Goal: Information Seeking & Learning: Learn about a topic

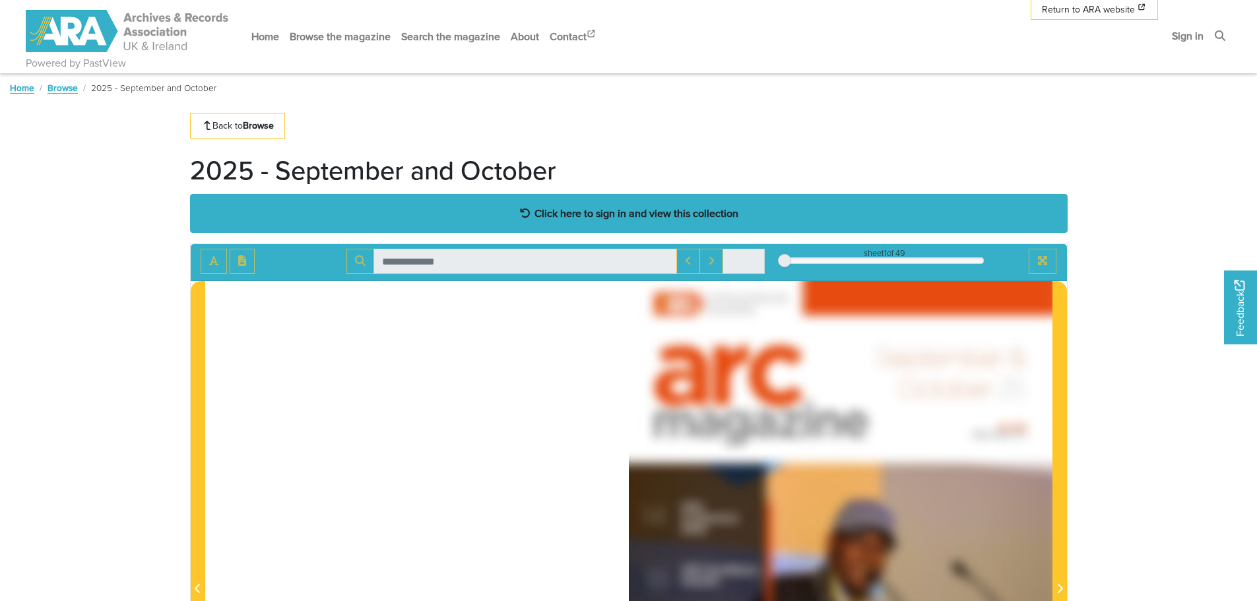
drag, startPoint x: 0, startPoint y: 0, endPoint x: 631, endPoint y: 216, distance: 666.7
click at [631, 216] on strong "Click here to sign in and view this collection" at bounding box center [636, 213] width 204 height 15
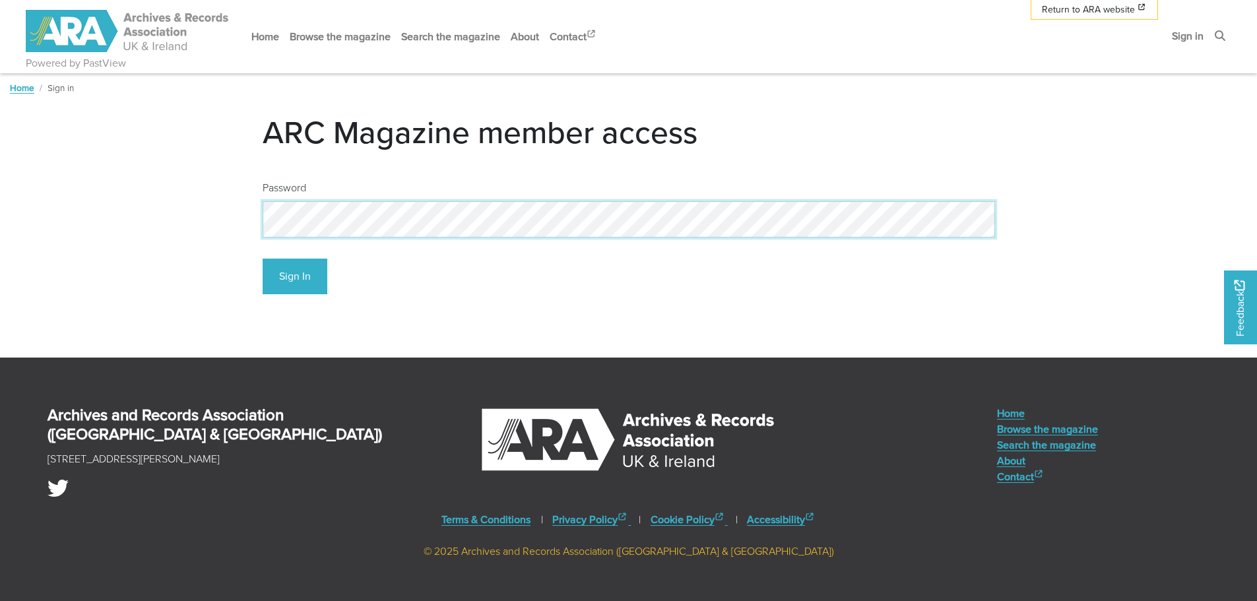
click at [263, 259] on button "Sign In" at bounding box center [295, 277] width 65 height 36
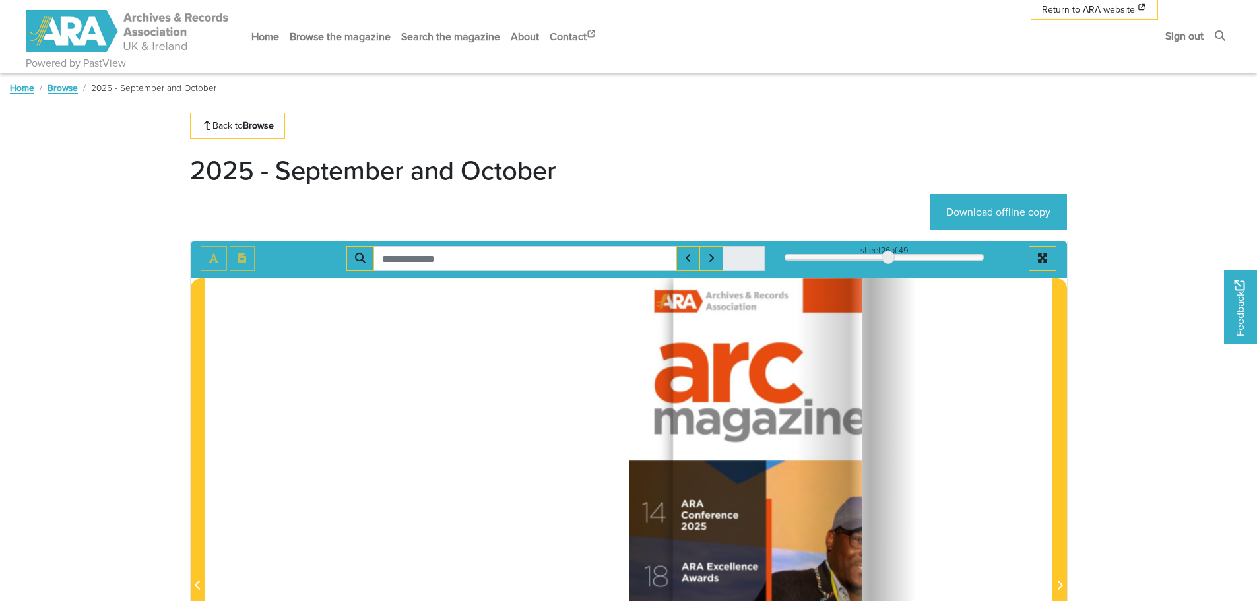
click at [887, 254] on div "26" at bounding box center [884, 257] width 199 height 13
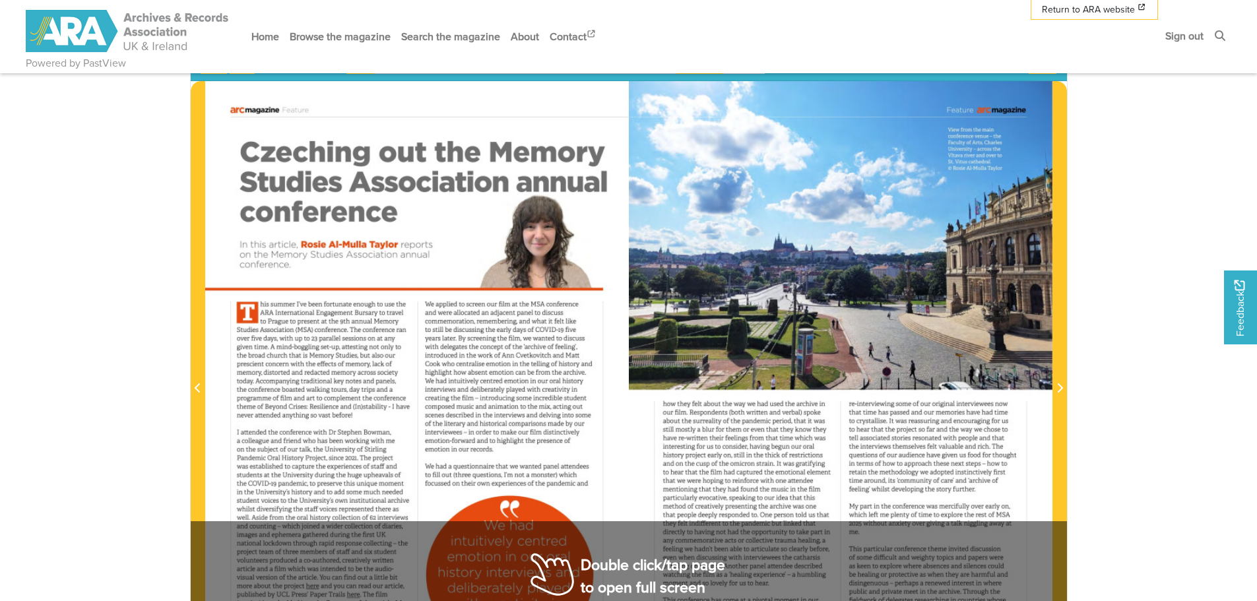
scroll to position [198, 0]
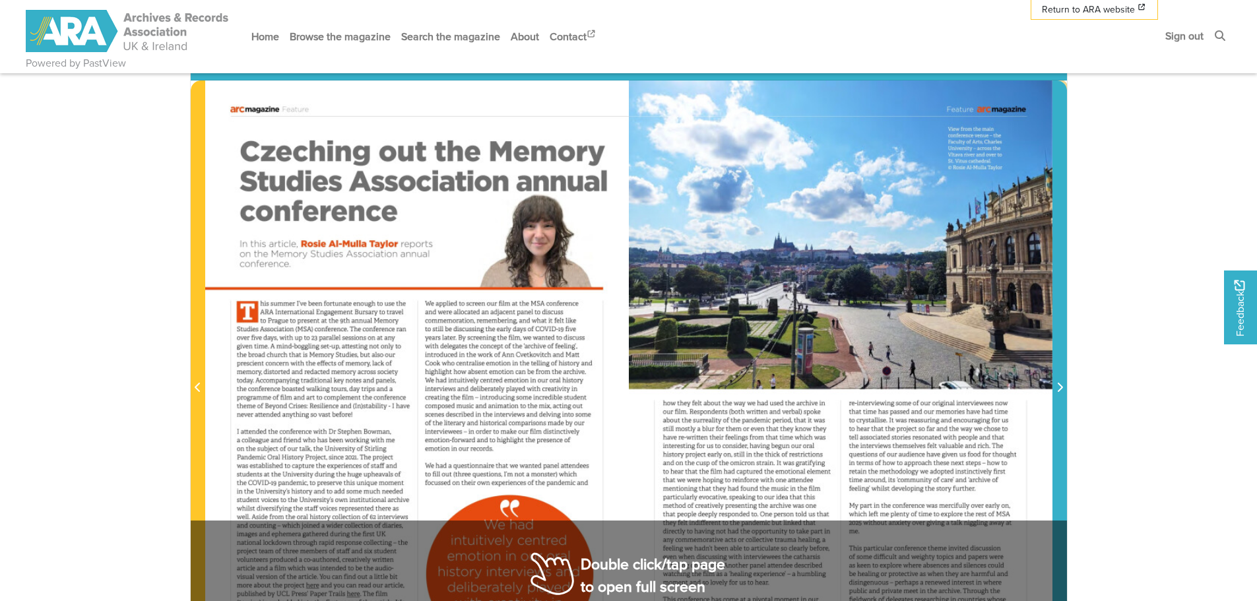
click at [1060, 390] on icon "Next Page" at bounding box center [1059, 387] width 5 height 9
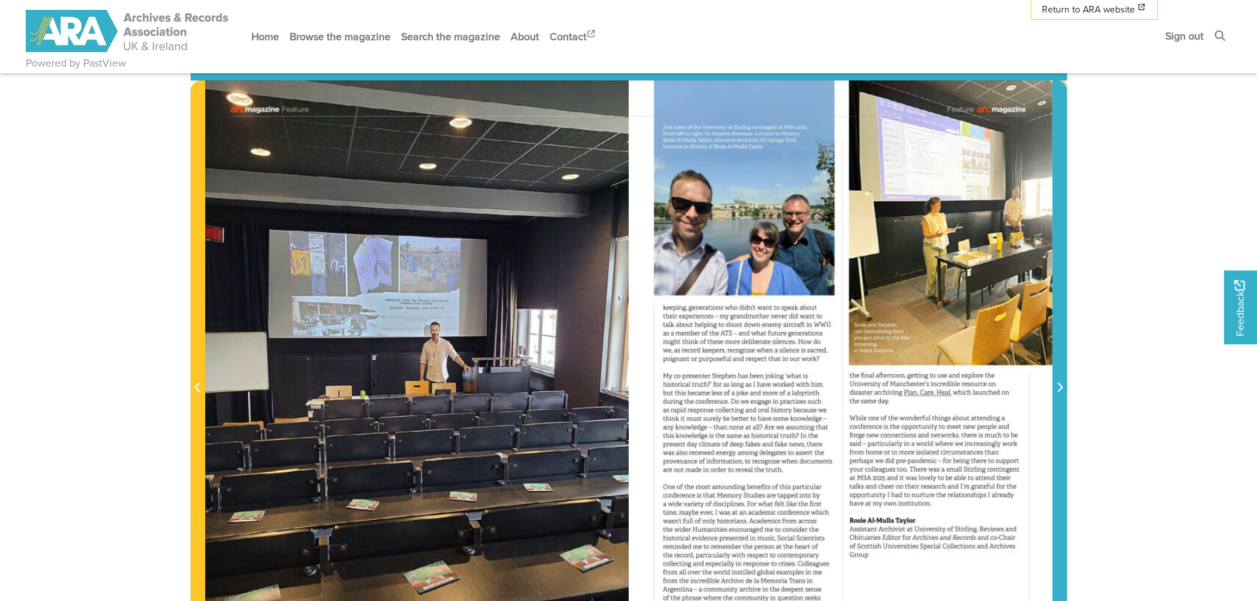
click at [1060, 390] on icon "Next Page" at bounding box center [1059, 387] width 5 height 9
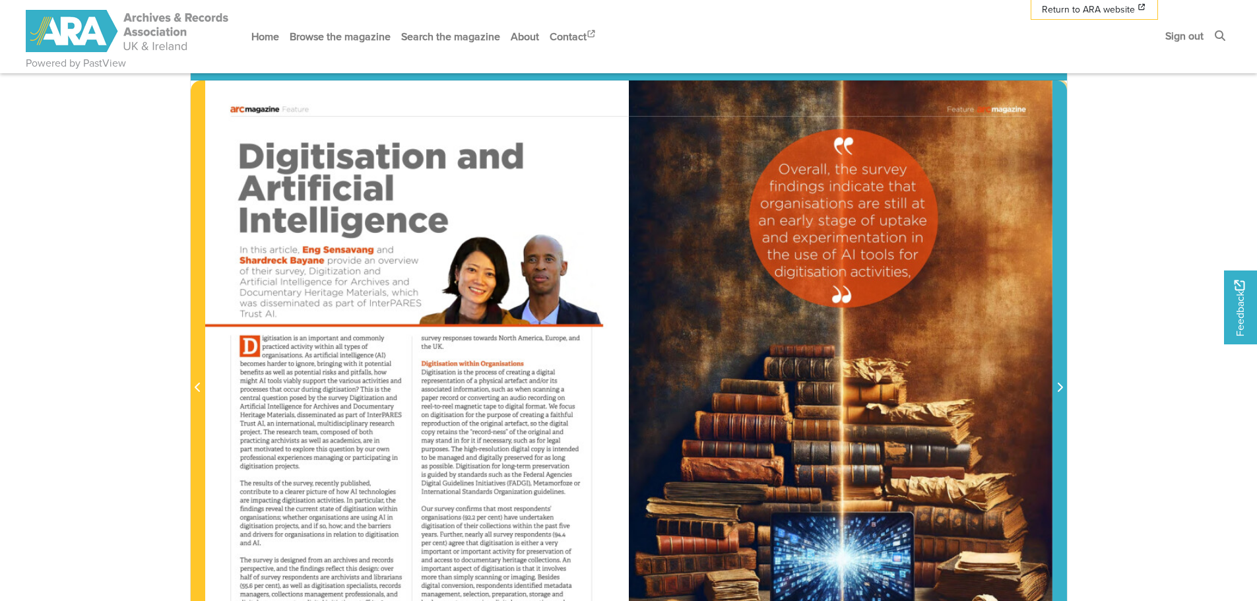
click at [1060, 390] on icon "Next Page" at bounding box center [1059, 387] width 5 height 9
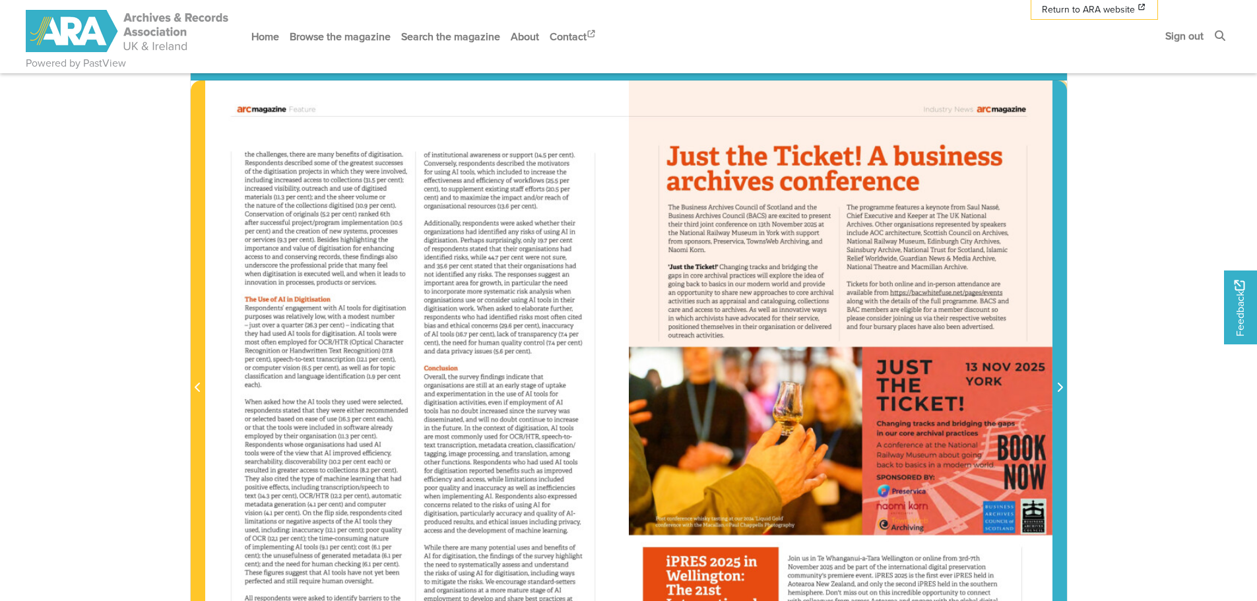
click at [1060, 390] on icon "Next Page" at bounding box center [1059, 387] width 5 height 9
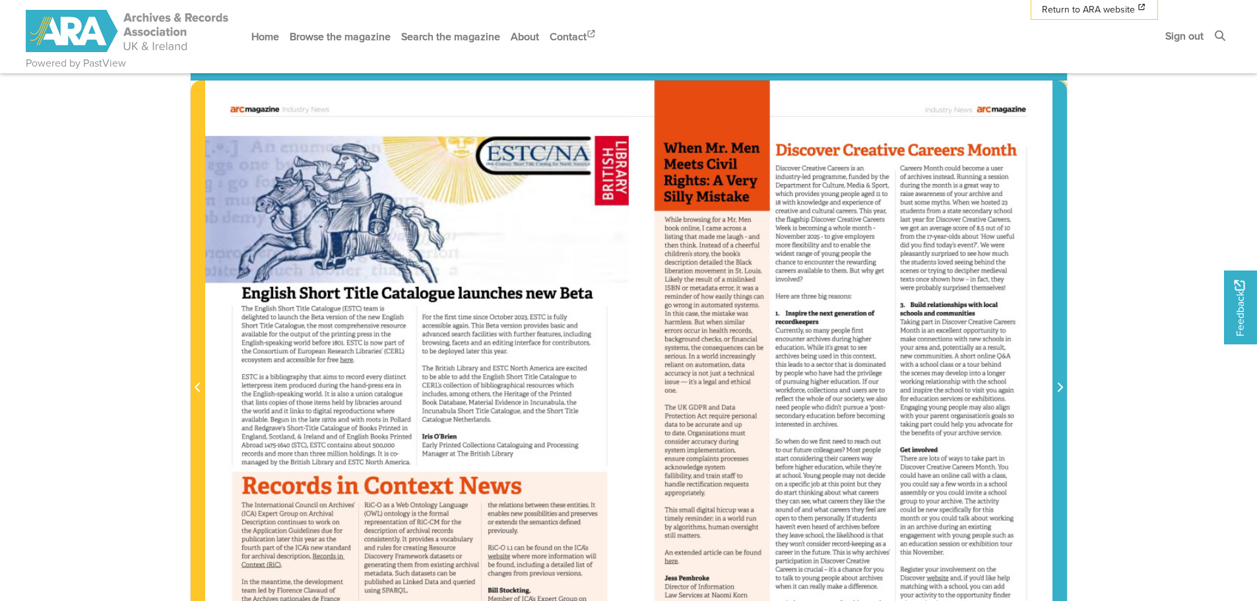
click at [1060, 390] on icon "Next Page" at bounding box center [1059, 387] width 5 height 9
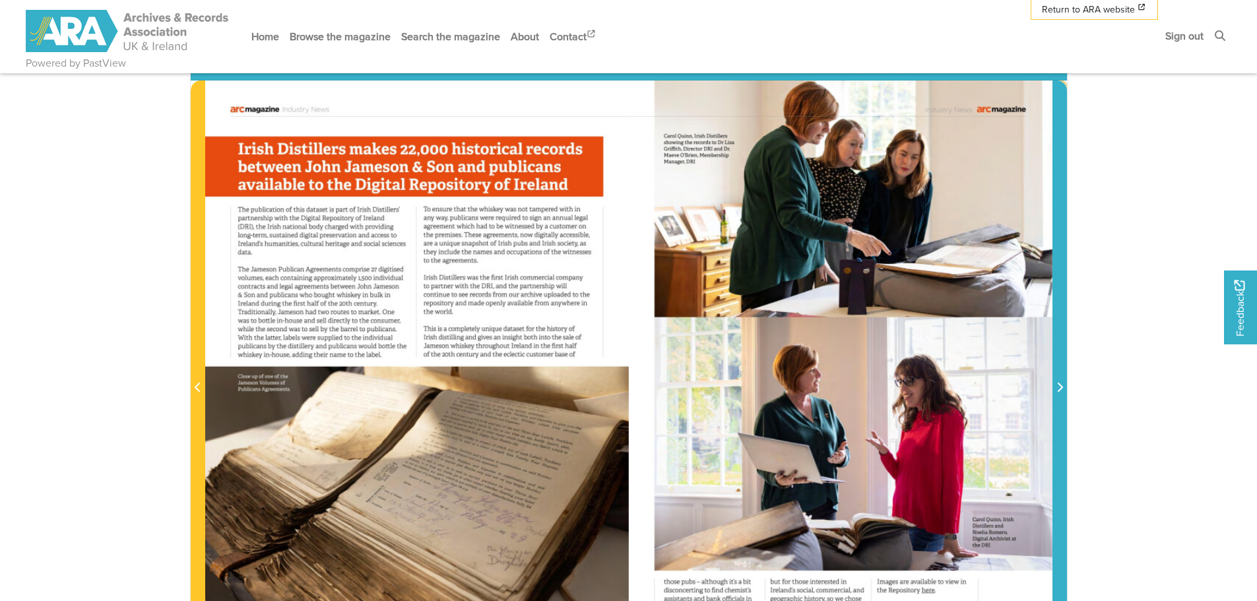
click at [1060, 390] on icon "Next Page" at bounding box center [1059, 387] width 5 height 9
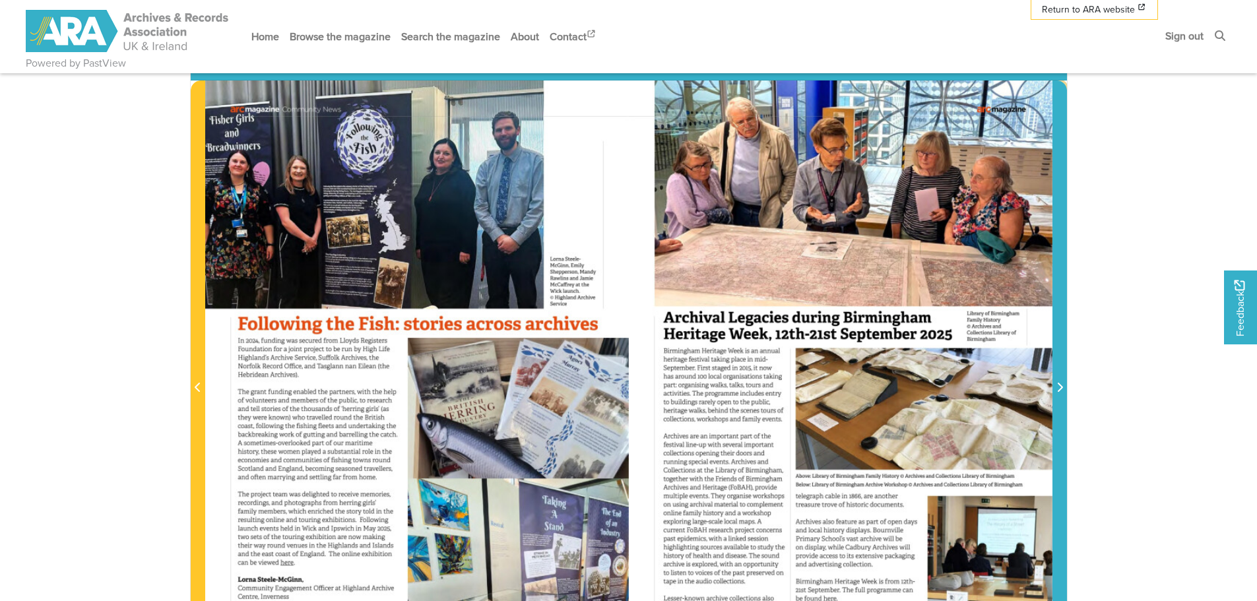
click at [1060, 390] on icon "Next Page" at bounding box center [1059, 387] width 5 height 9
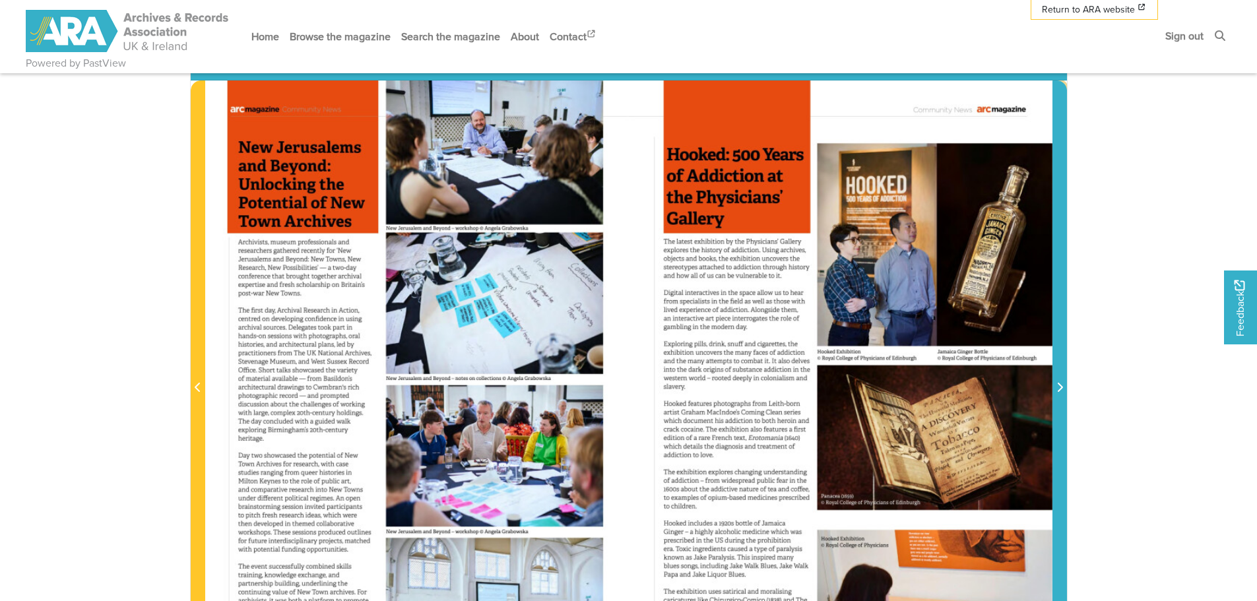
click at [1060, 390] on icon "Next Page" at bounding box center [1059, 387] width 5 height 9
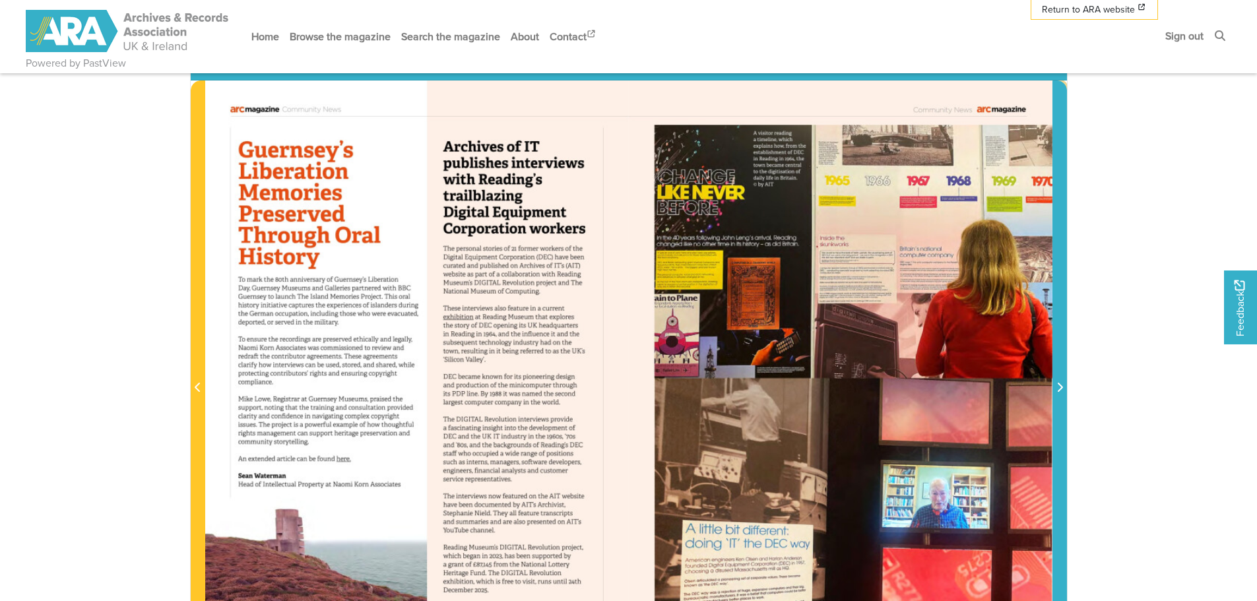
scroll to position [264, 0]
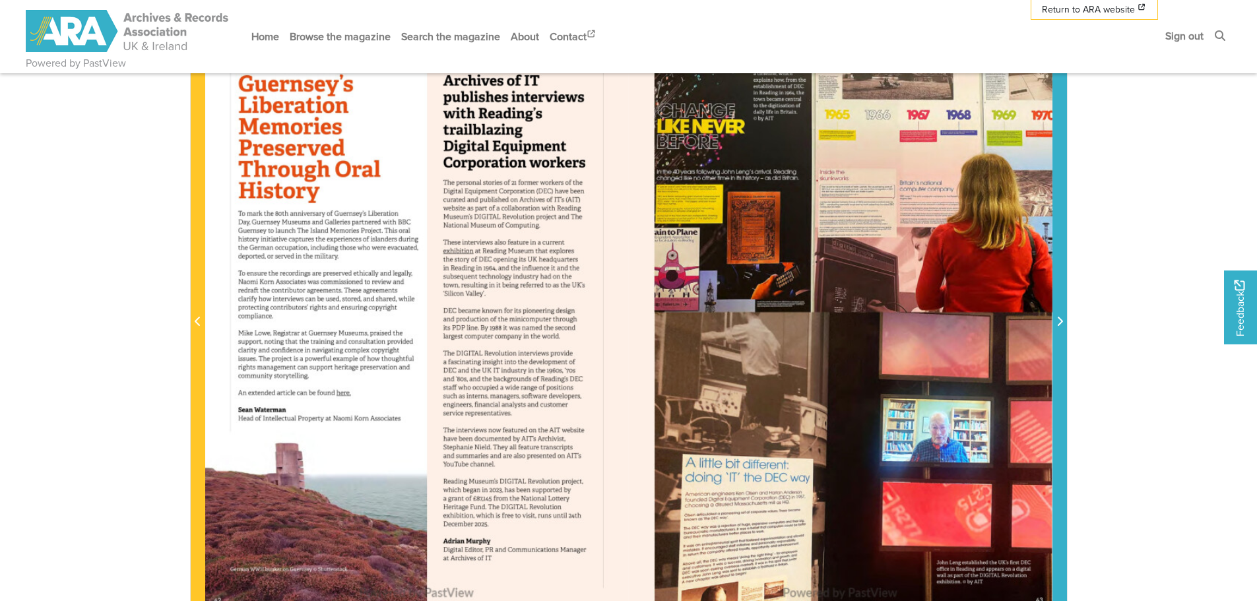
click at [1063, 322] on span "Next Page" at bounding box center [1059, 322] width 13 height 16
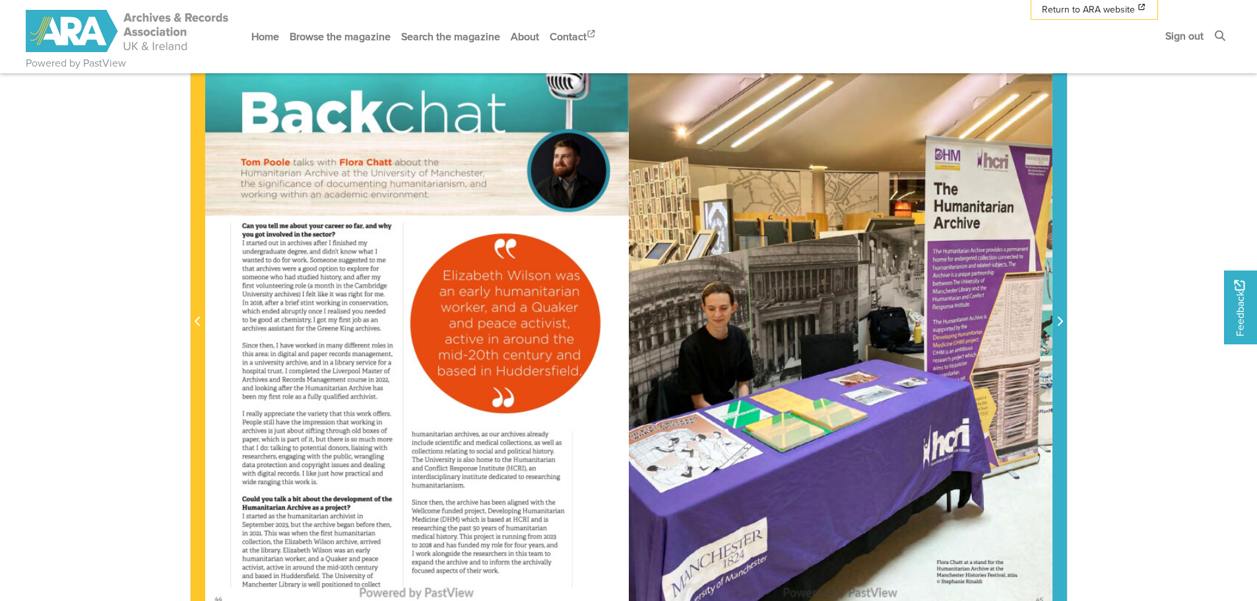
click at [1063, 322] on span "Next Page" at bounding box center [1059, 322] width 13 height 16
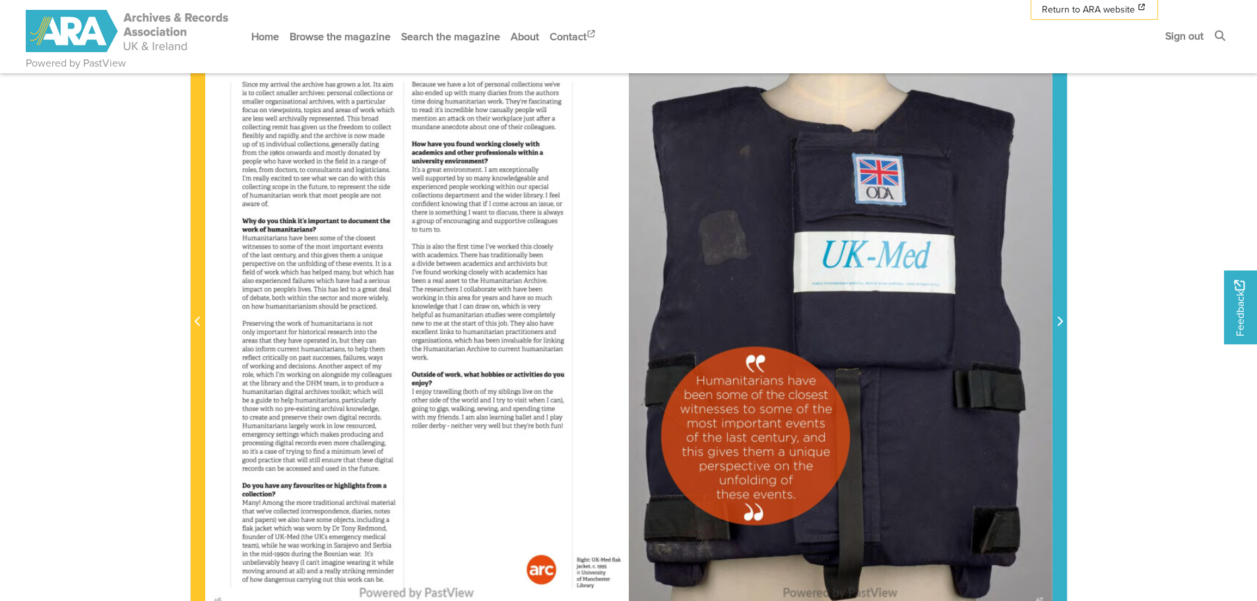
click at [1063, 322] on span "Next Page" at bounding box center [1059, 322] width 13 height 16
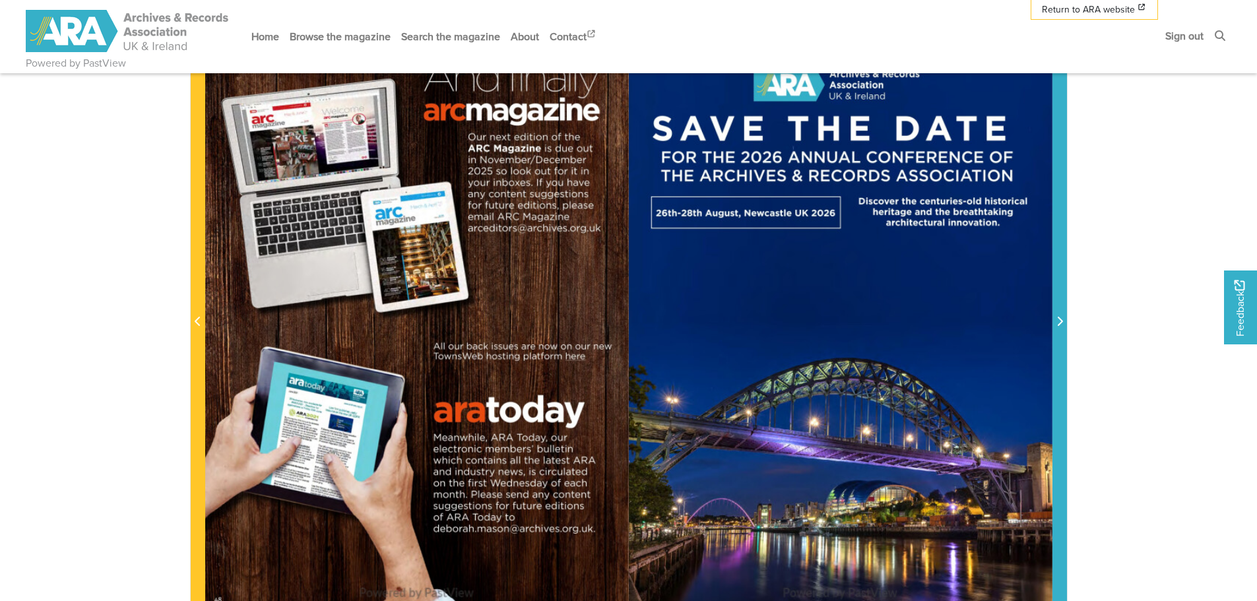
click at [1063, 322] on span "Next Page" at bounding box center [1059, 322] width 13 height 16
click at [1060, 320] on icon "Next Page" at bounding box center [1059, 321] width 5 height 9
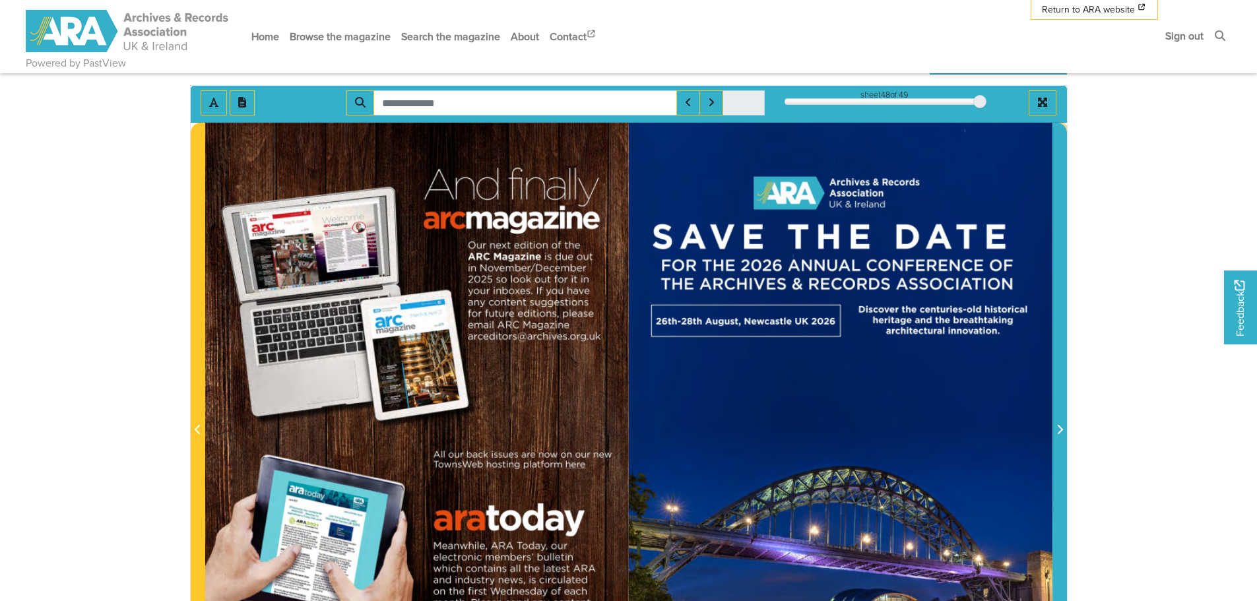
scroll to position [132, 0]
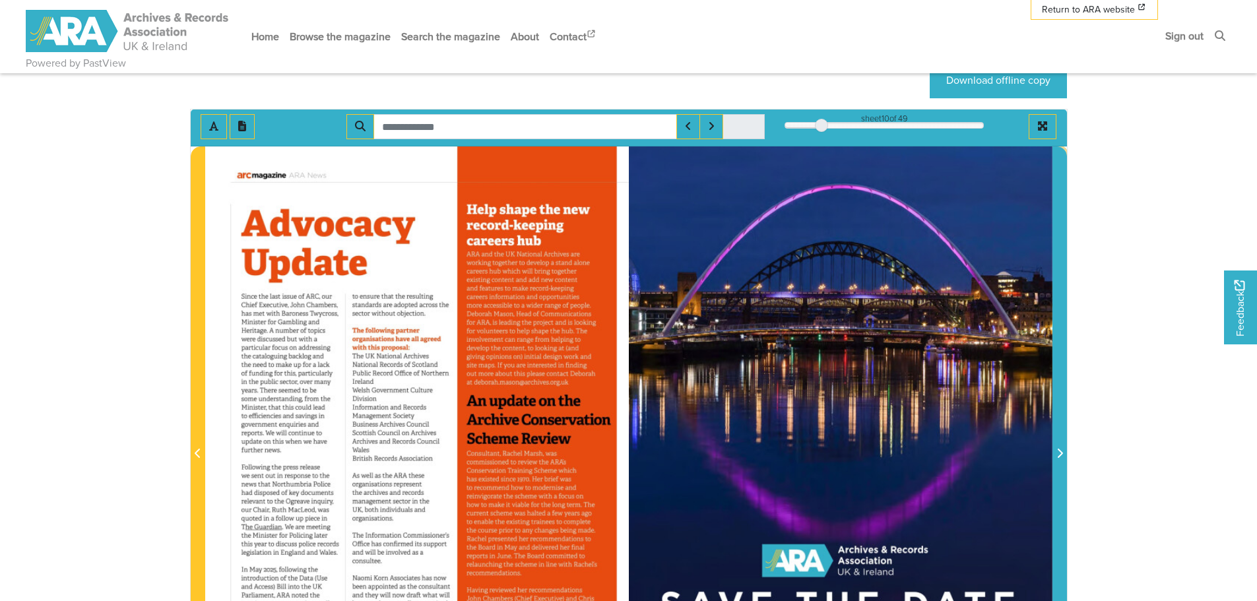
drag, startPoint x: 978, startPoint y: 123, endPoint x: 822, endPoint y: 127, distance: 155.8
click at [822, 127] on div at bounding box center [821, 125] width 13 height 13
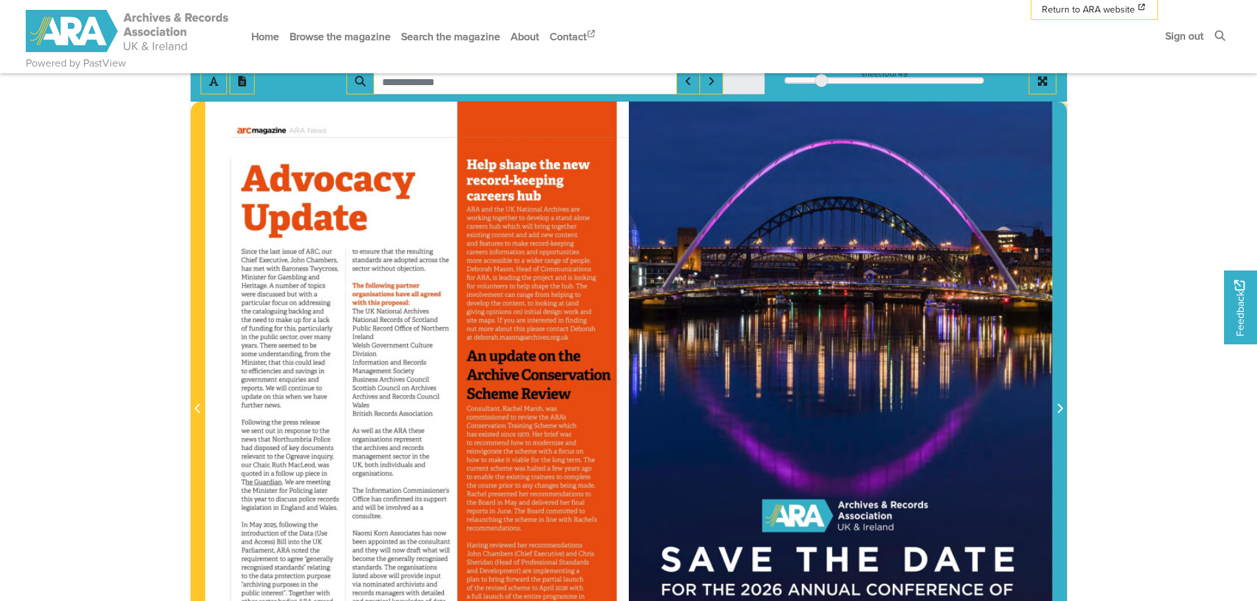
scroll to position [198, 0]
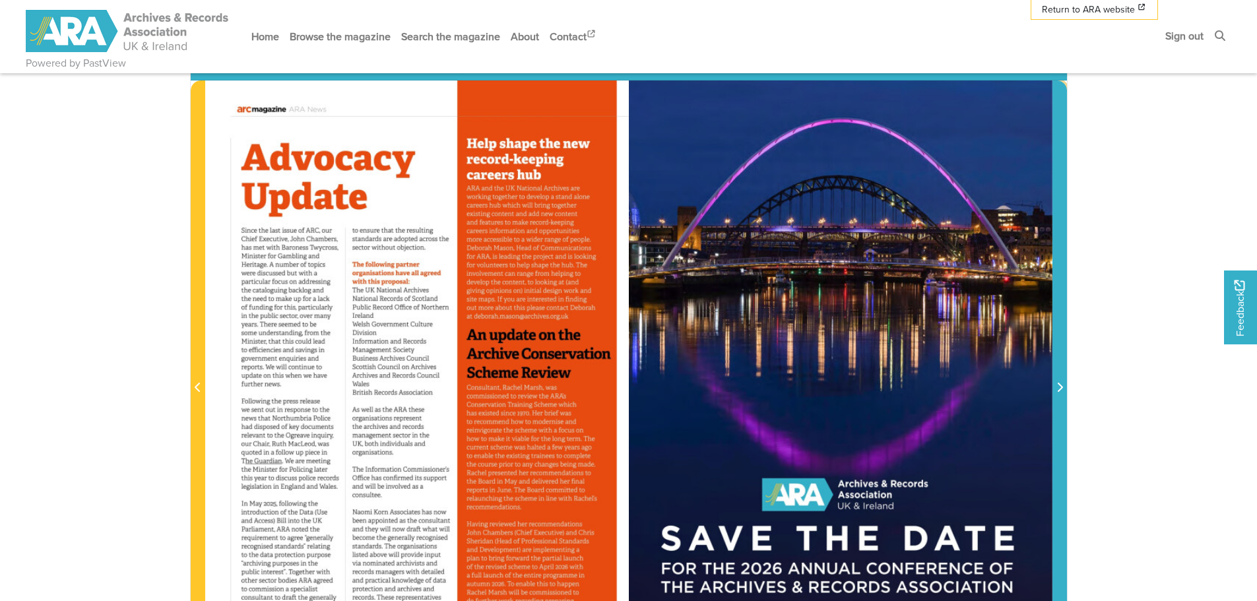
click at [1058, 387] on icon "Next Page" at bounding box center [1059, 387] width 7 height 11
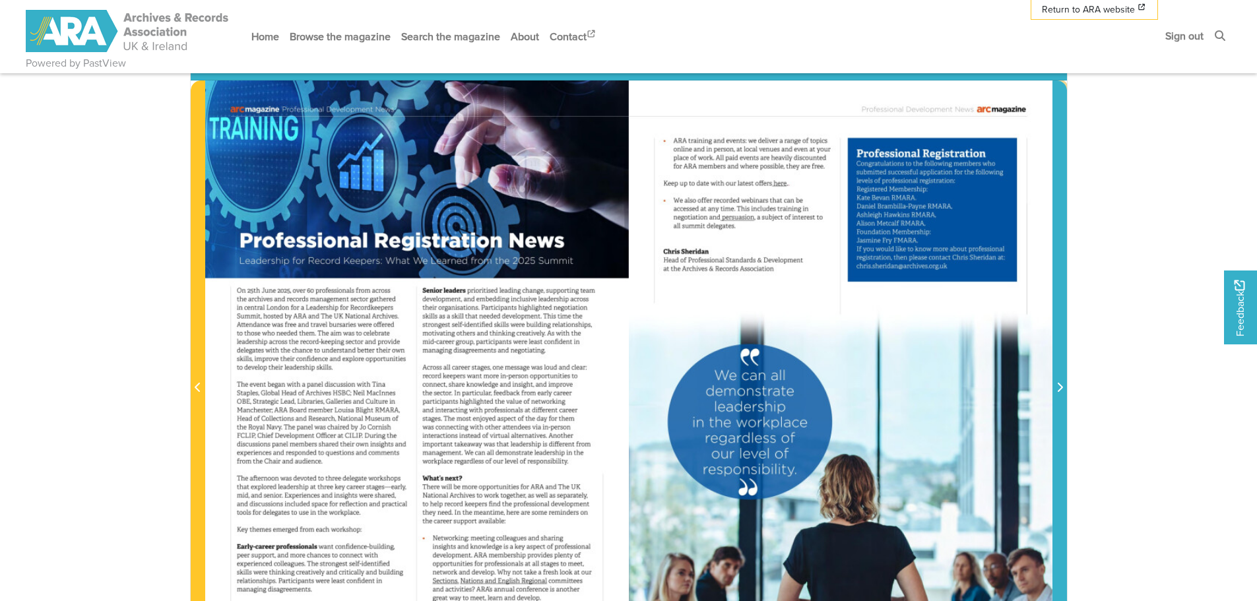
click at [1058, 387] on icon "Next Page" at bounding box center [1059, 387] width 7 height 11
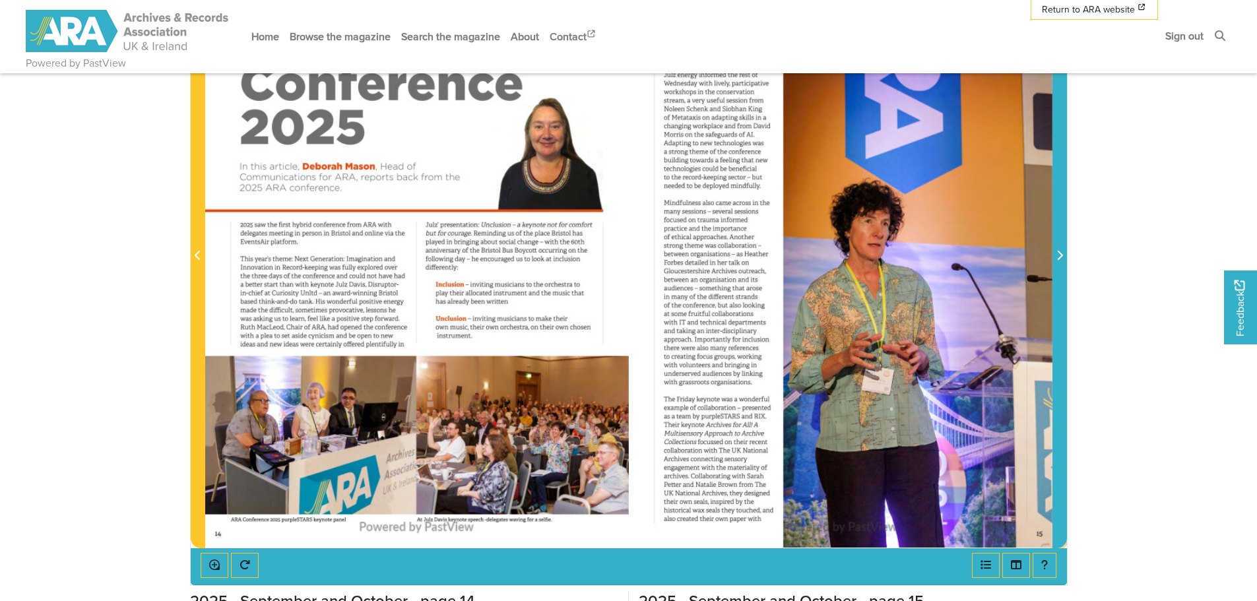
scroll to position [264, 0]
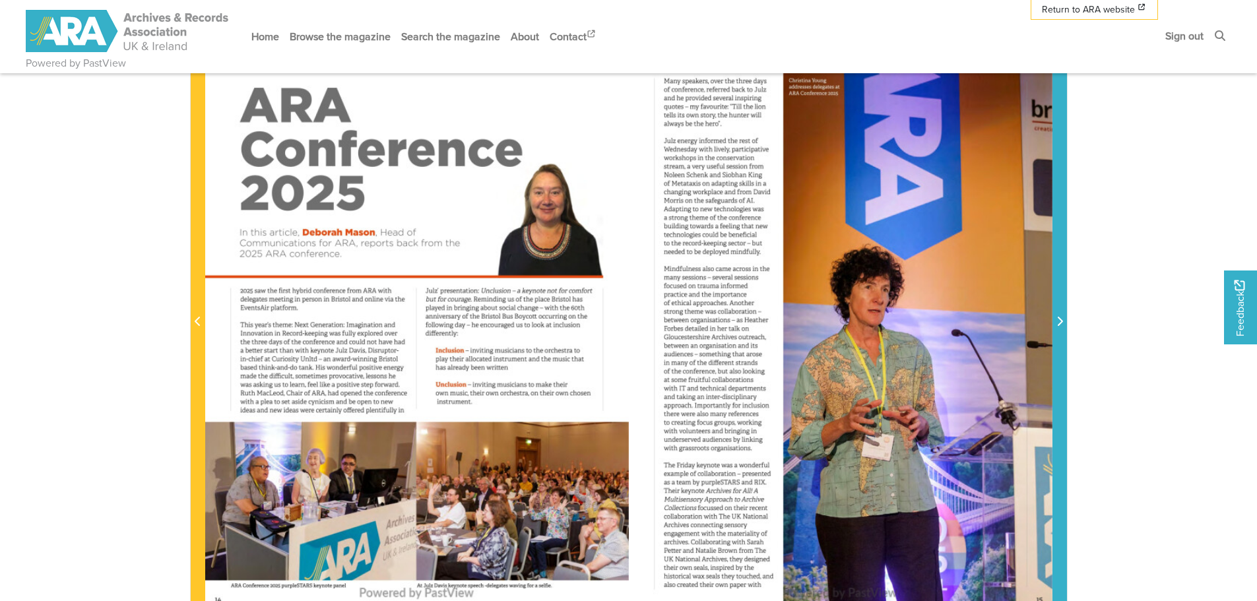
click at [1059, 325] on icon "Next Page" at bounding box center [1059, 321] width 5 height 9
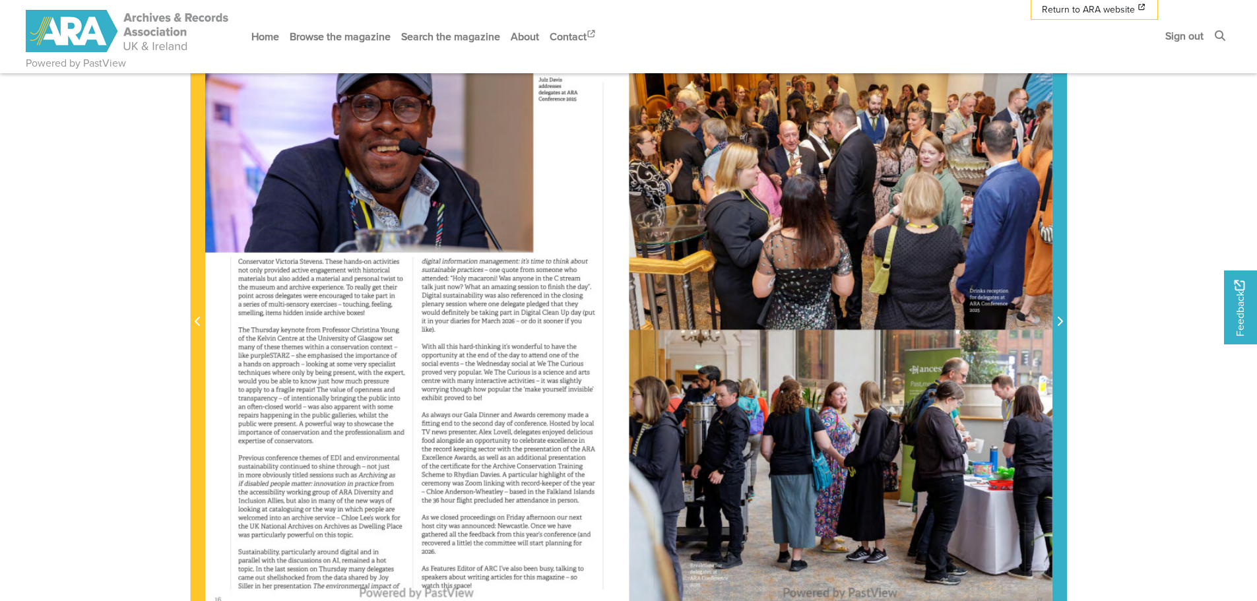
click at [1062, 324] on icon "Next Page" at bounding box center [1059, 321] width 7 height 11
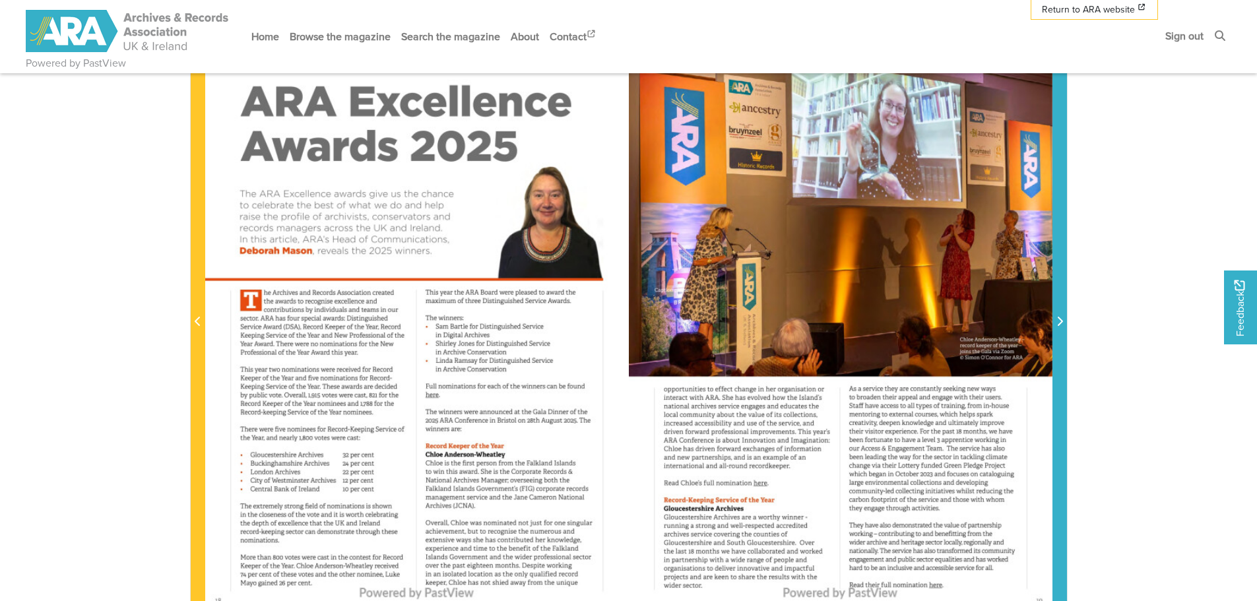
click at [1062, 324] on icon "Next Page" at bounding box center [1059, 321] width 7 height 11
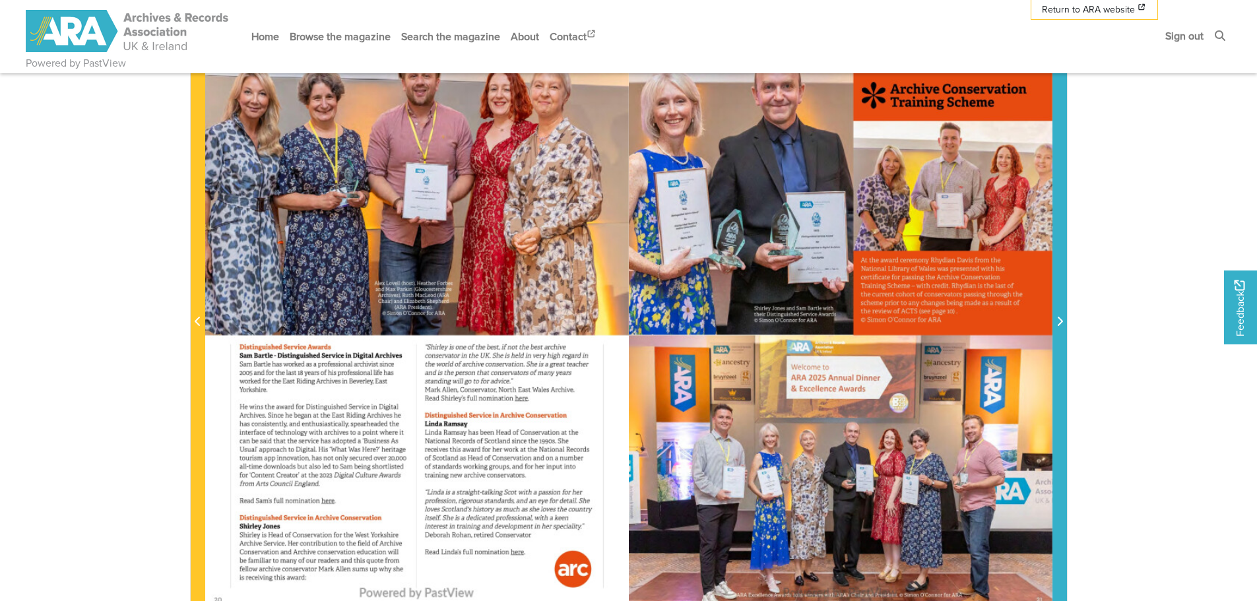
click at [1062, 324] on icon "Next Page" at bounding box center [1059, 321] width 7 height 11
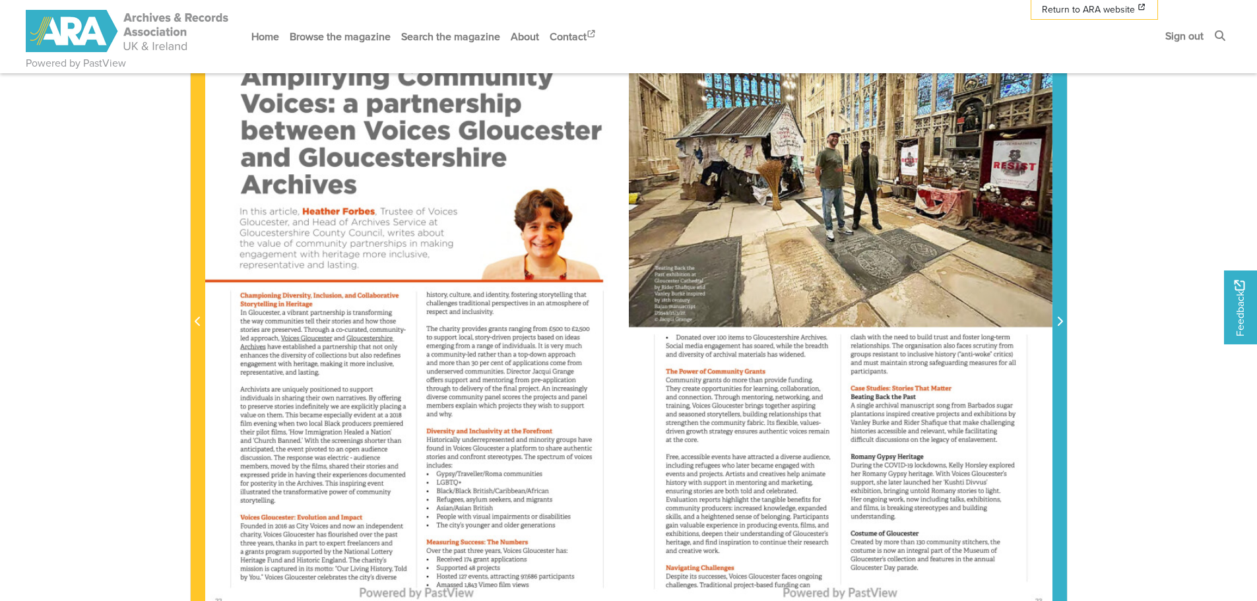
click at [1062, 324] on icon "Next Page" at bounding box center [1059, 321] width 7 height 11
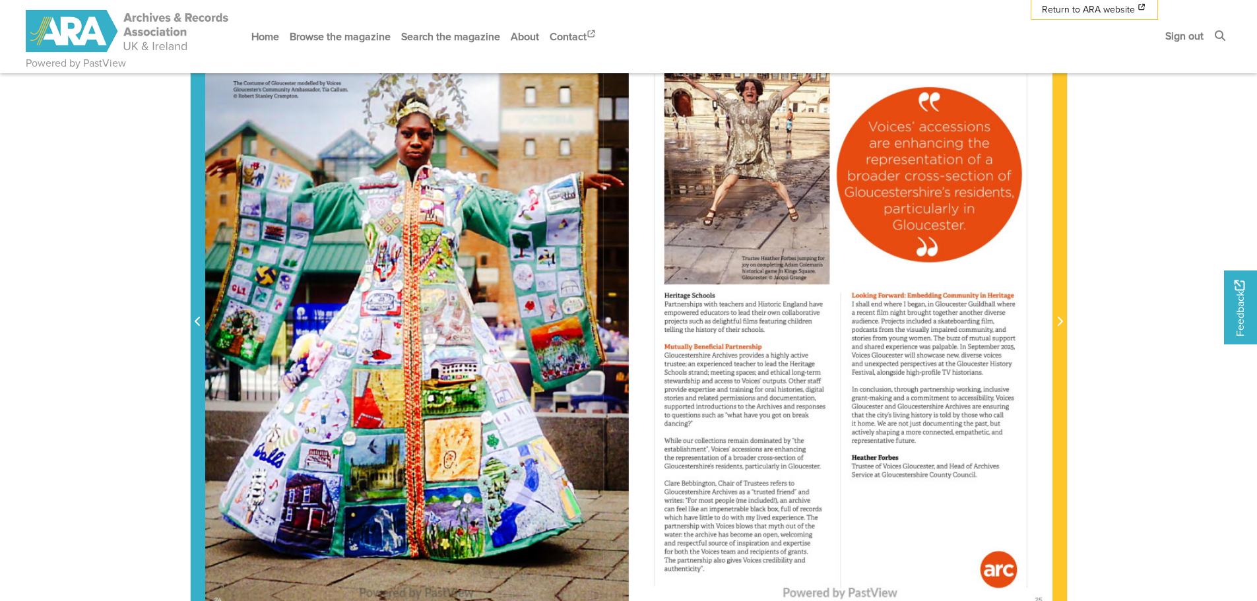
click at [199, 321] on icon "Previous Page" at bounding box center [198, 321] width 7 height 11
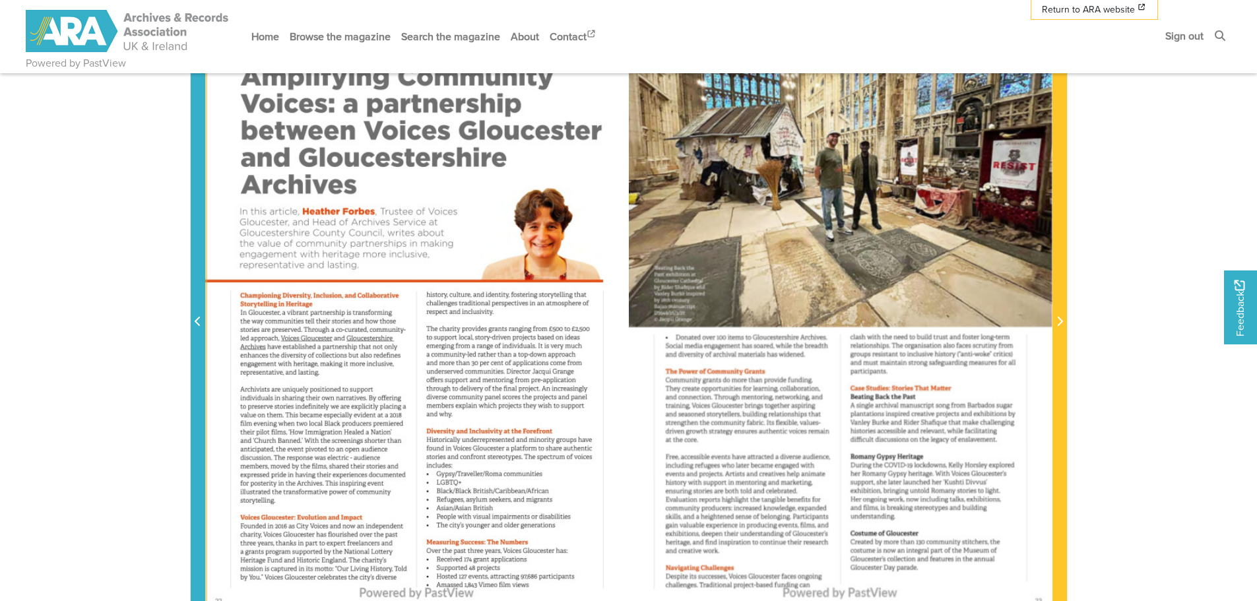
click at [199, 321] on icon "Previous Page" at bounding box center [198, 321] width 7 height 11
click at [197, 320] on icon "Previous Page" at bounding box center [197, 321] width 5 height 9
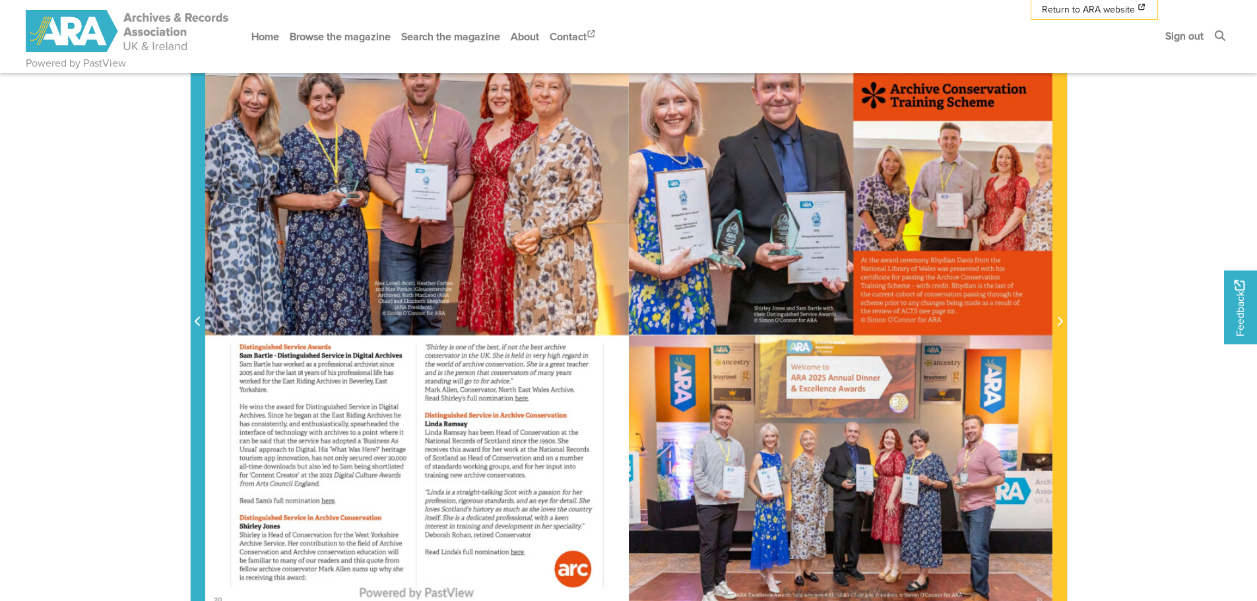
click at [197, 320] on icon "Previous Page" at bounding box center [197, 321] width 5 height 9
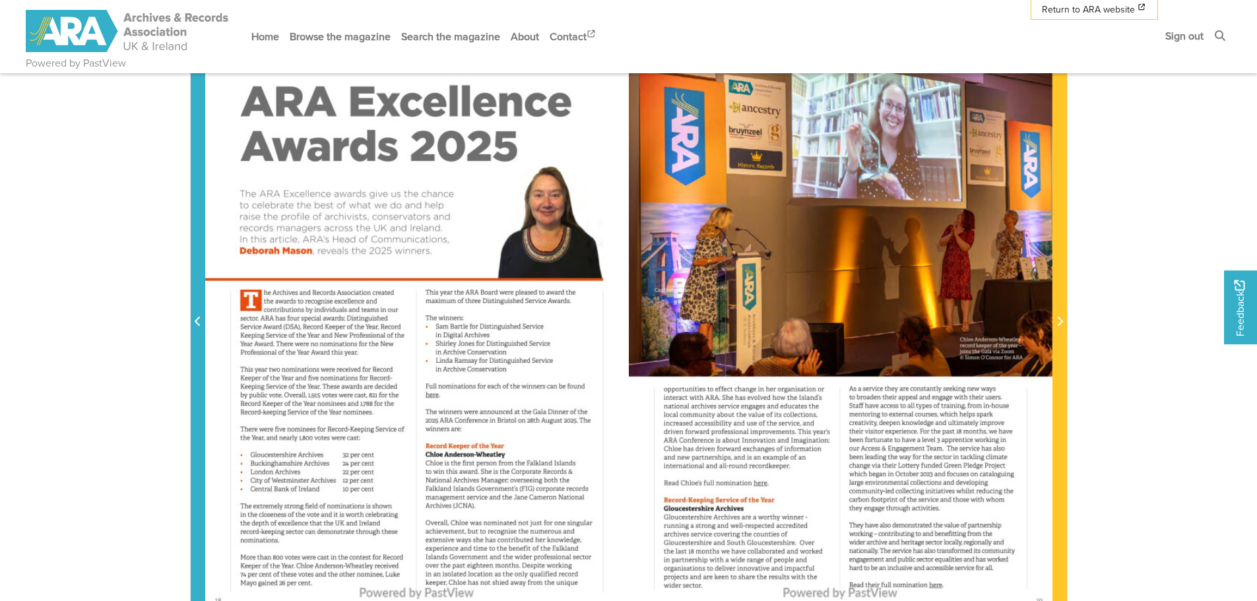
click at [197, 320] on icon "Previous Page" at bounding box center [197, 321] width 5 height 9
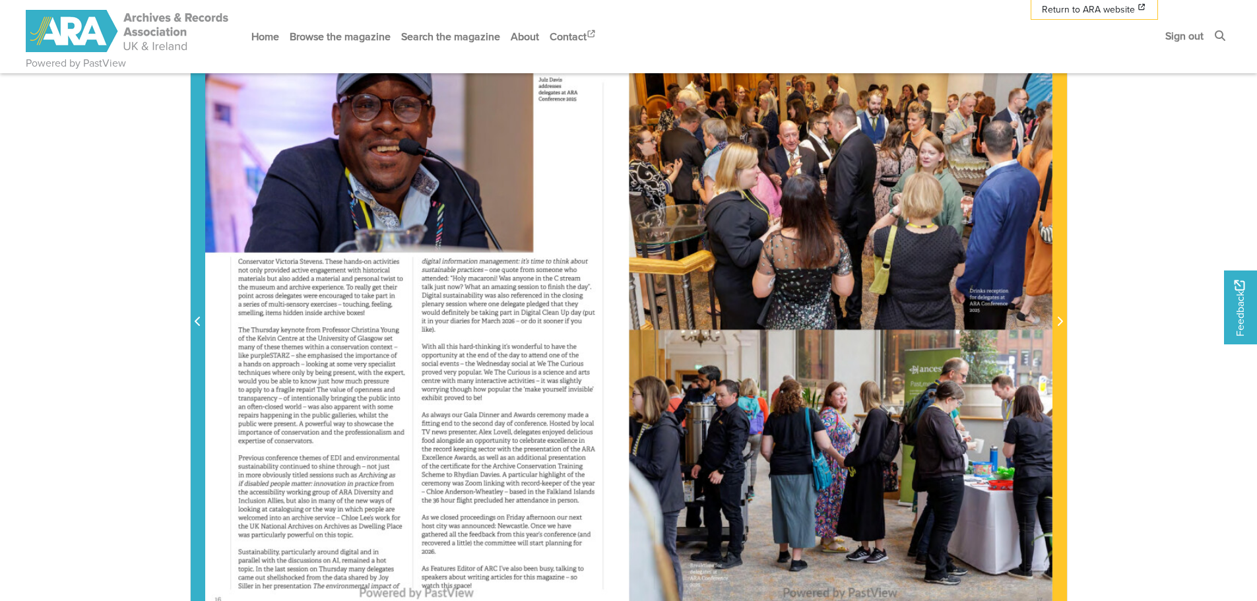
click at [197, 320] on icon "Previous Page" at bounding box center [197, 321] width 5 height 9
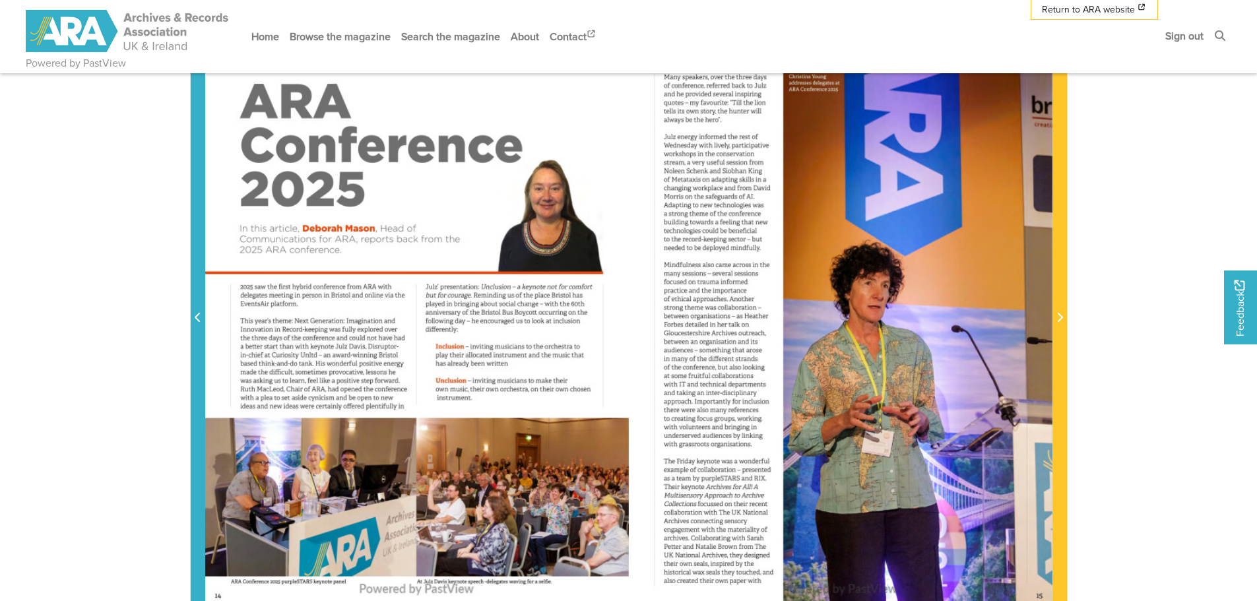
scroll to position [264, 0]
